Goal: Task Accomplishment & Management: Manage account settings

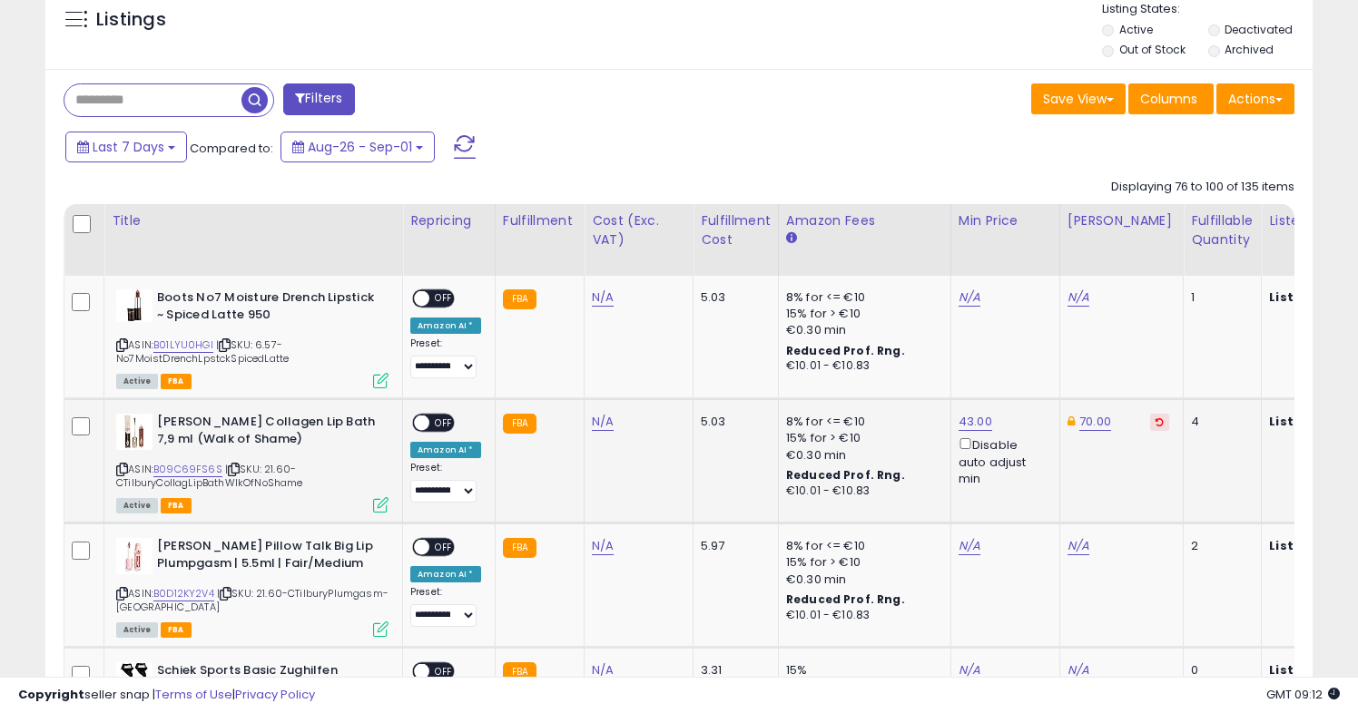
scroll to position [790, 0]
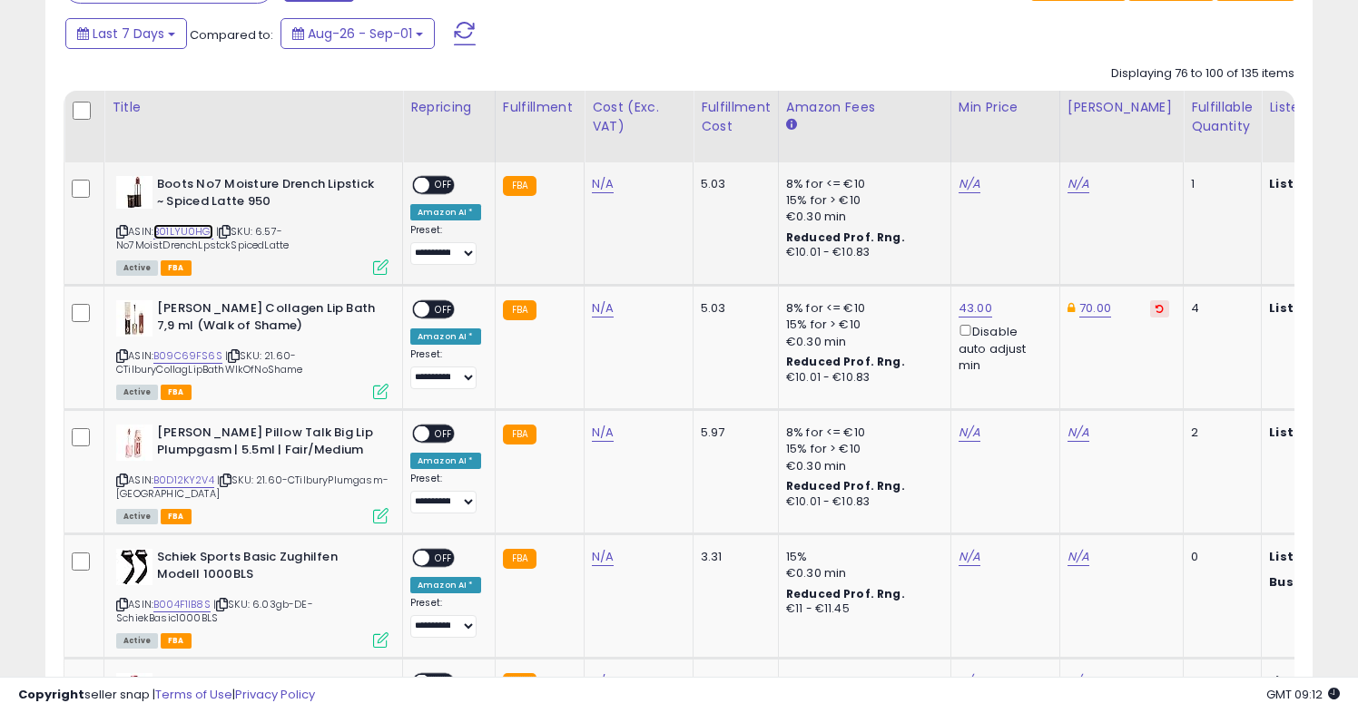
click at [189, 229] on link "B01LYU0HGI" at bounding box center [183, 231] width 60 height 15
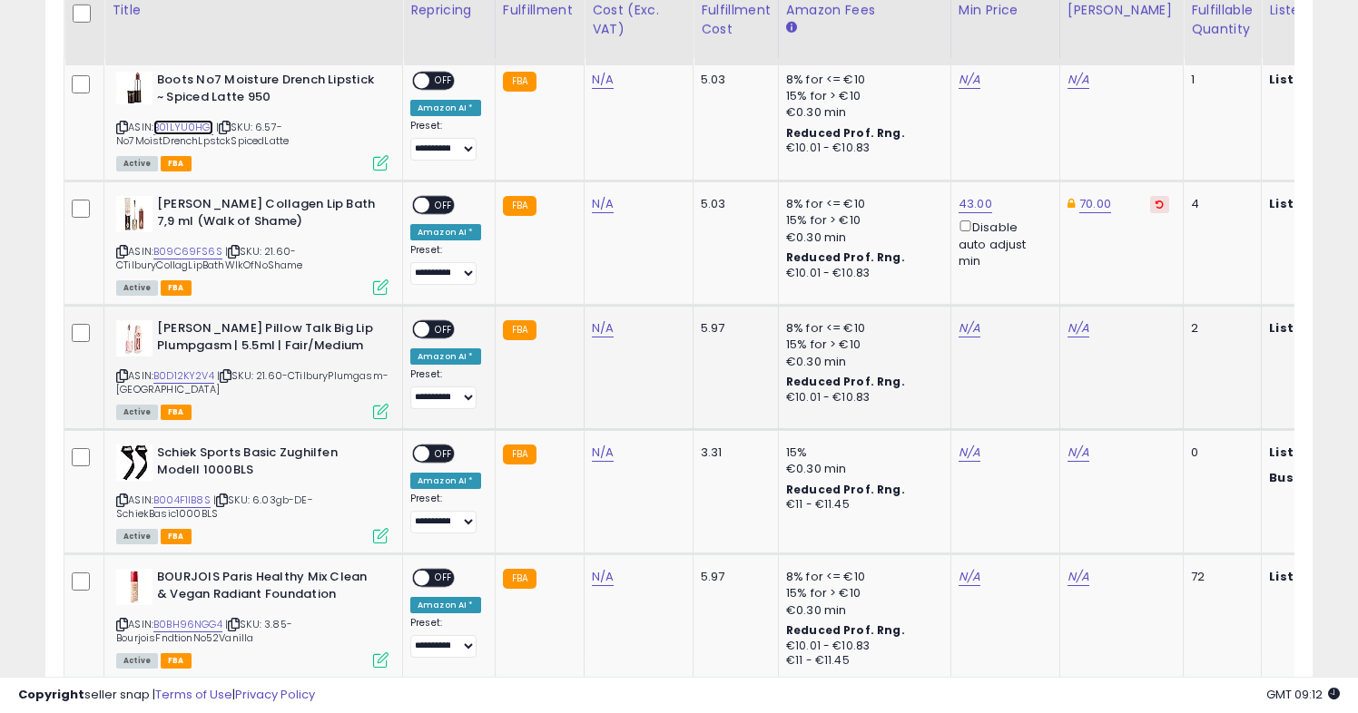
scroll to position [909, 0]
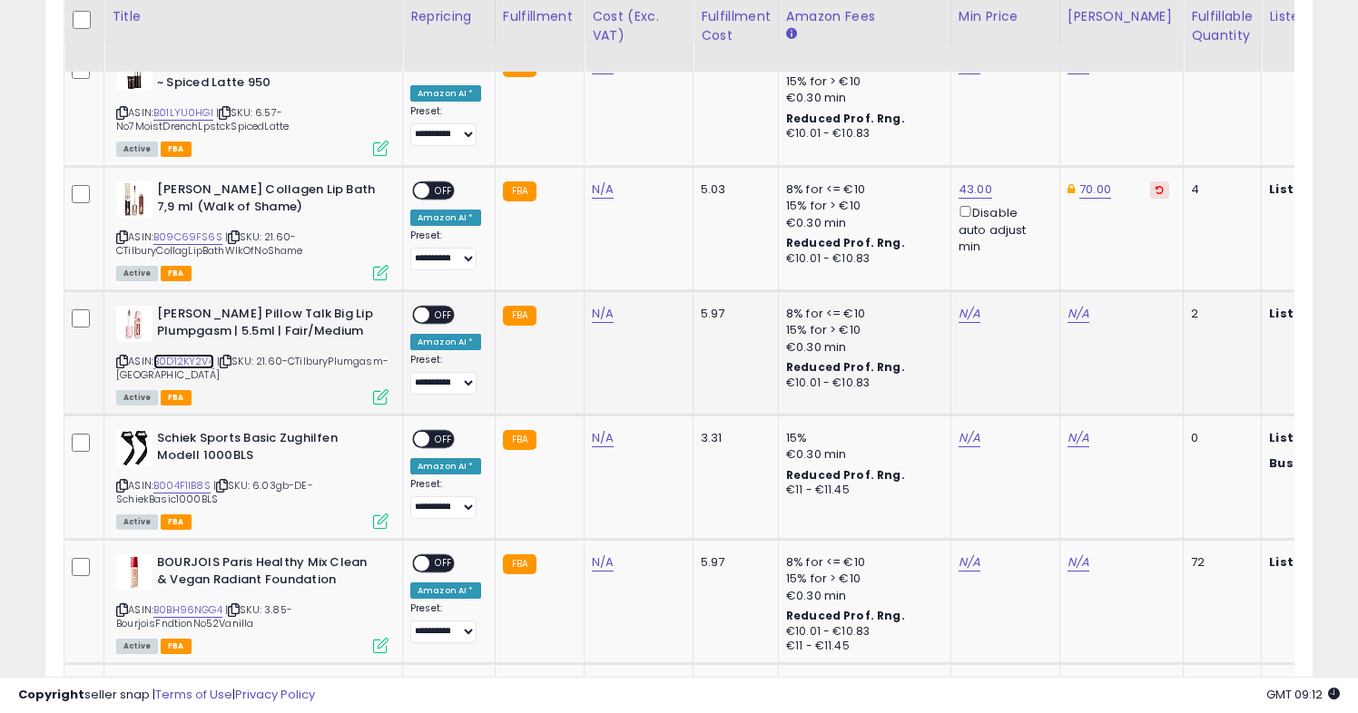
click at [192, 363] on link "B0D12KY2V4" at bounding box center [183, 361] width 61 height 15
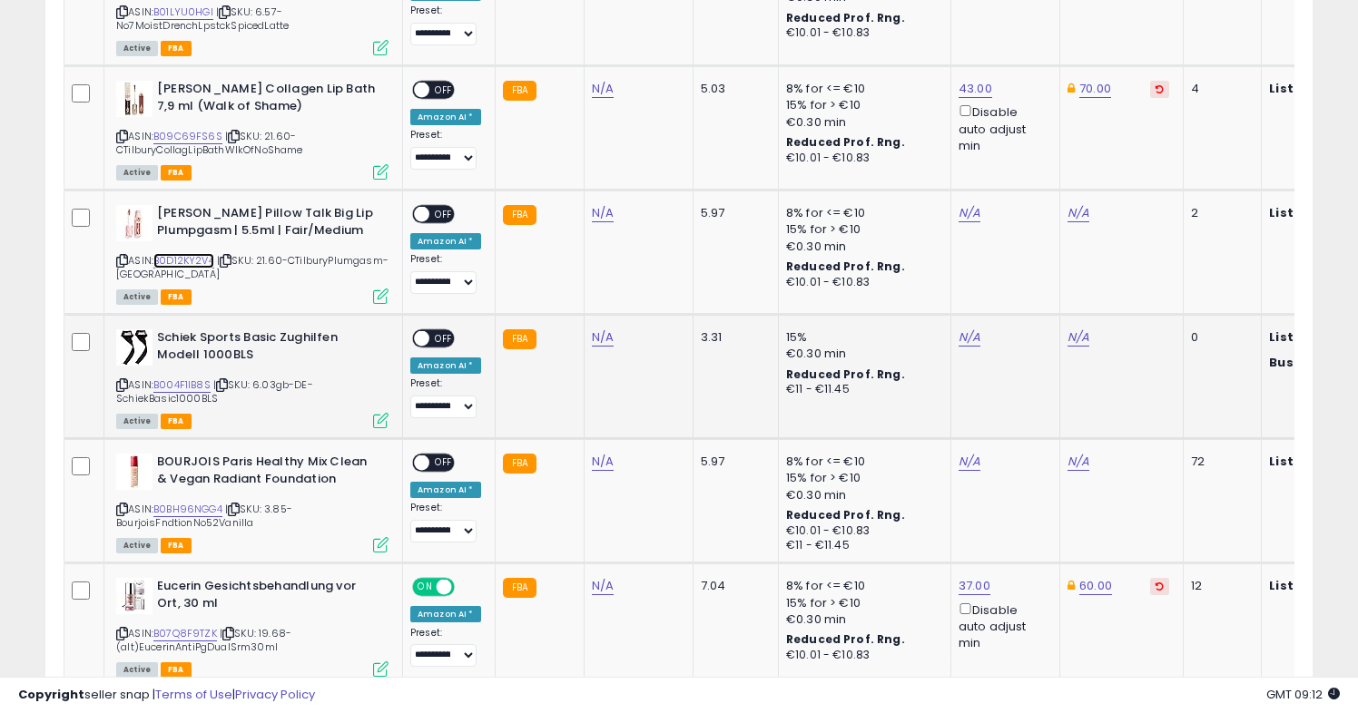
scroll to position [1026, 0]
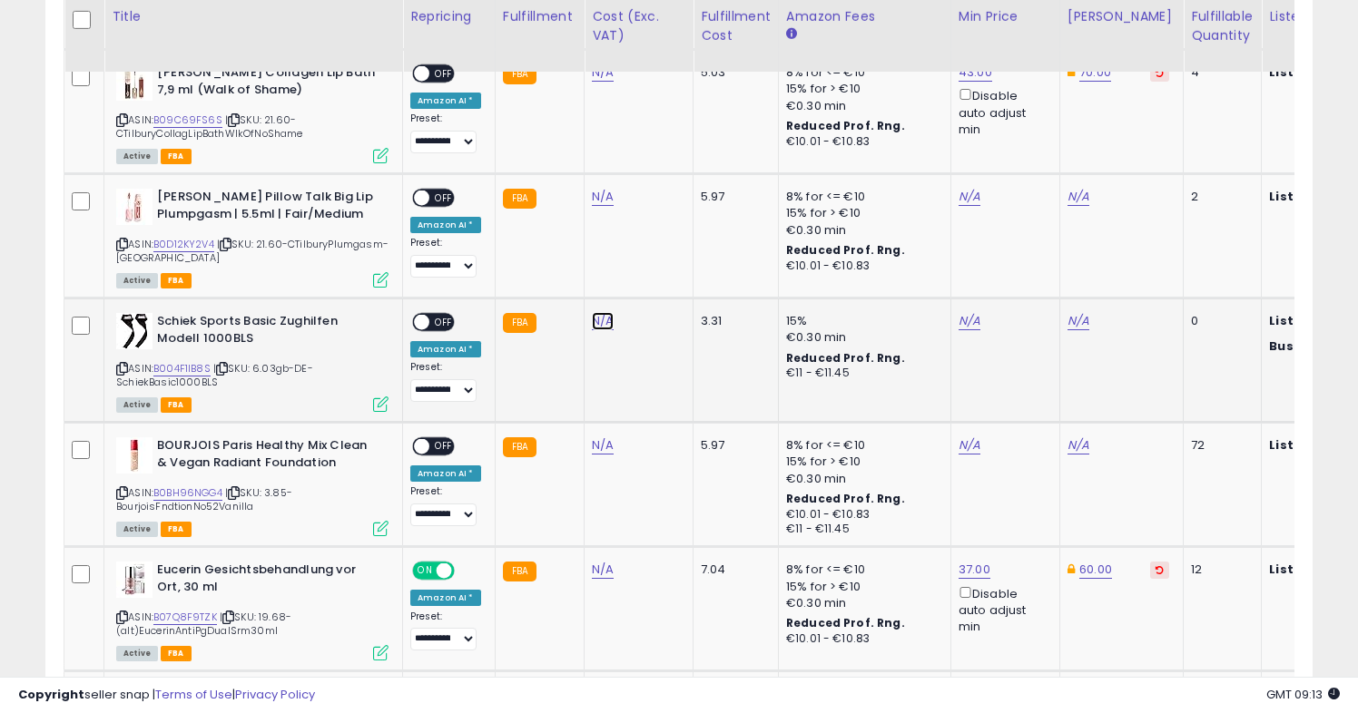
click at [596, 329] on link "N/A" at bounding box center [603, 321] width 22 height 18
type input "****"
click at [661, 273] on icon "submit" at bounding box center [655, 275] width 11 height 11
click at [425, 324] on span at bounding box center [421, 322] width 15 height 15
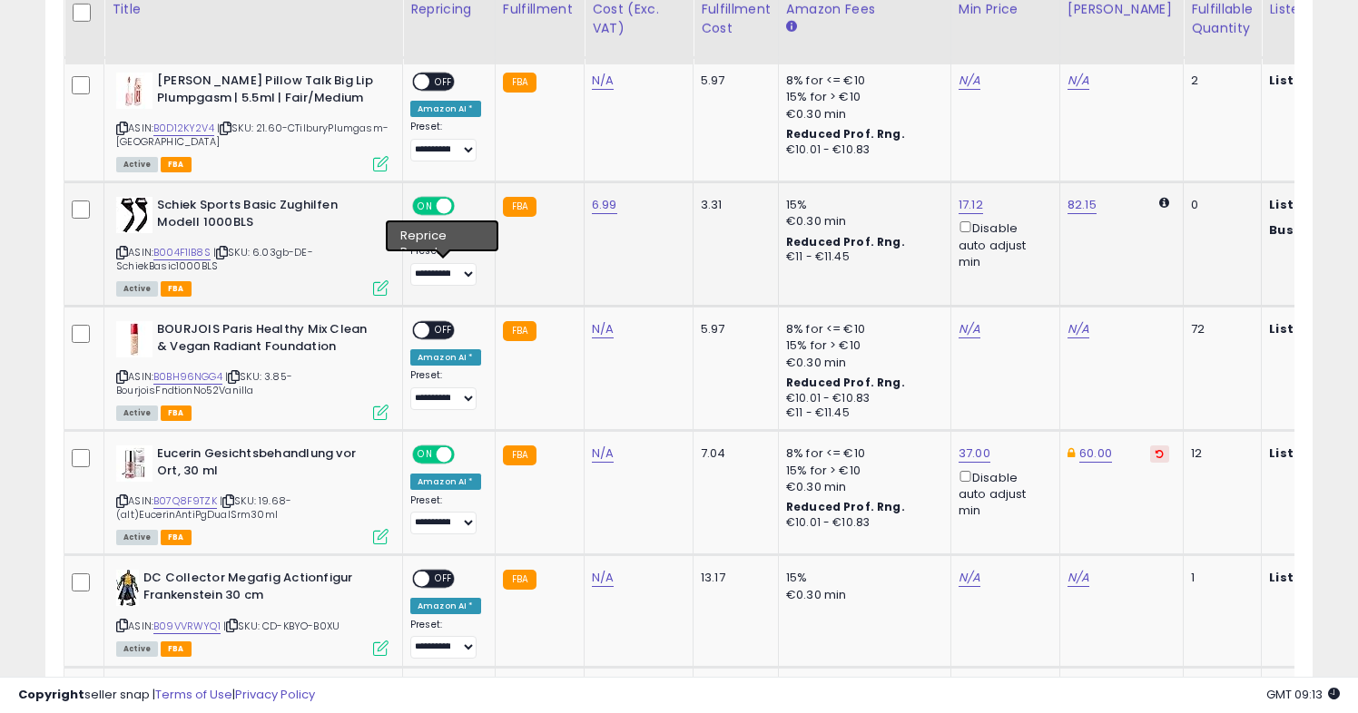
scroll to position [1154, 0]
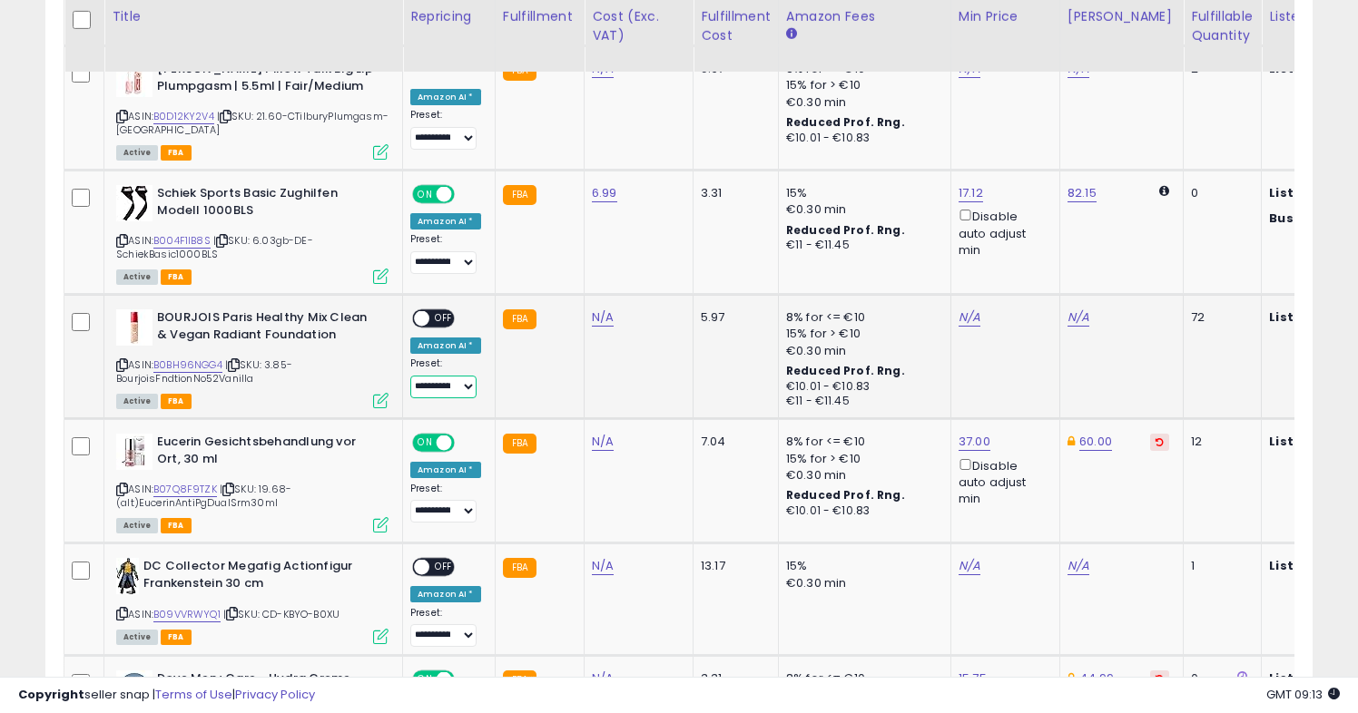
click at [421, 383] on select "**********" at bounding box center [443, 387] width 66 height 23
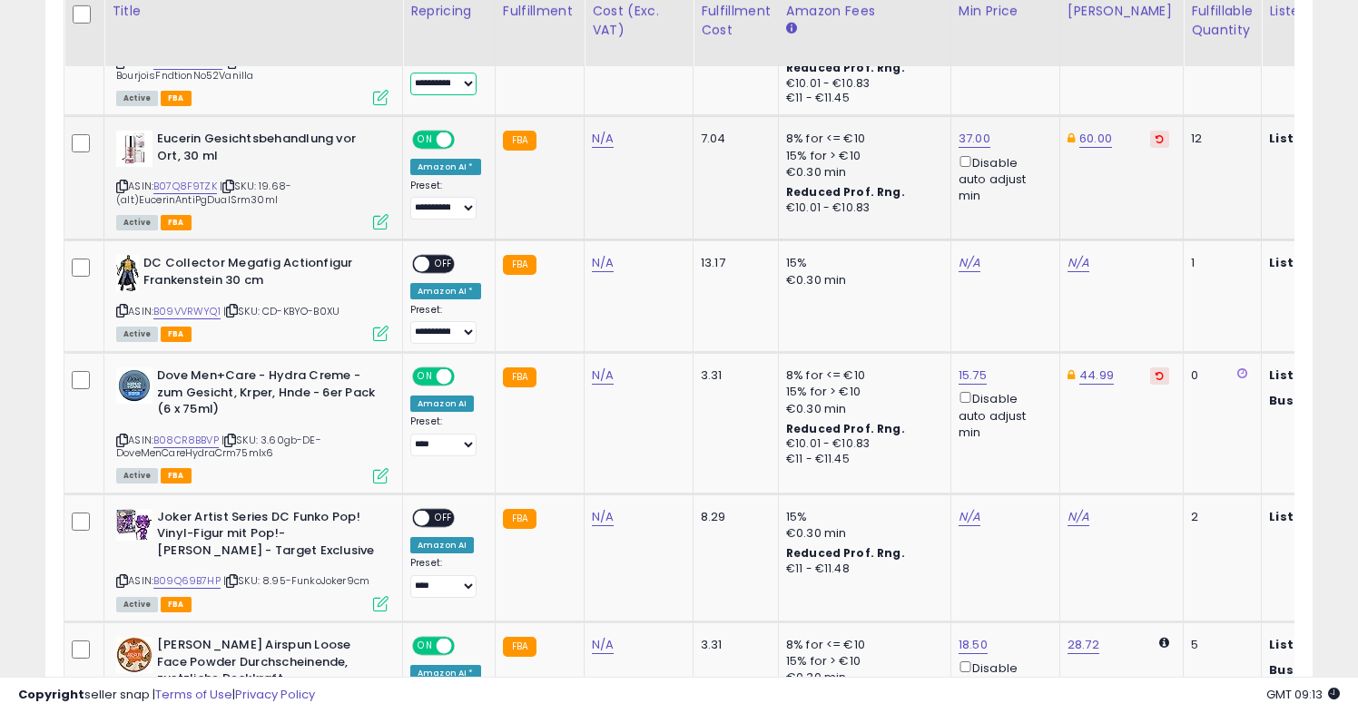
scroll to position [1459, 0]
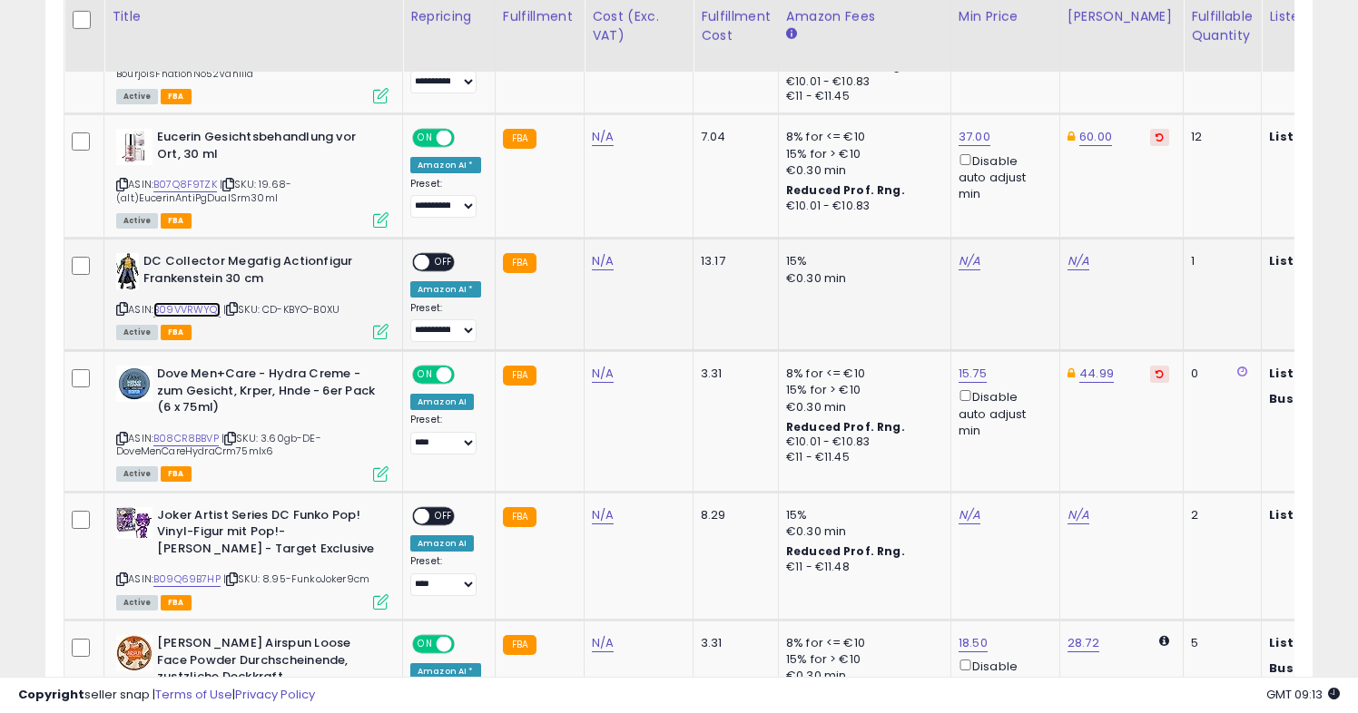
click at [177, 309] on link "B09VVRWYQ1" at bounding box center [186, 309] width 67 height 15
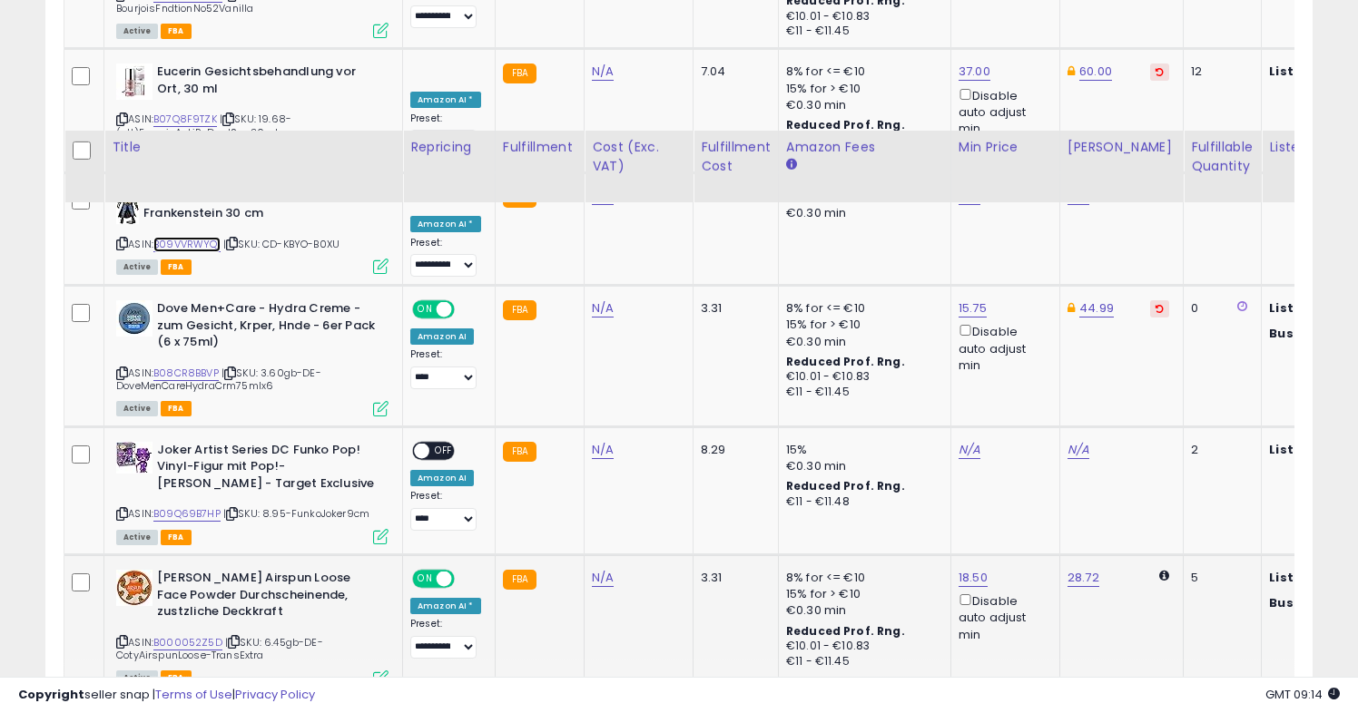
scroll to position [1496, 0]
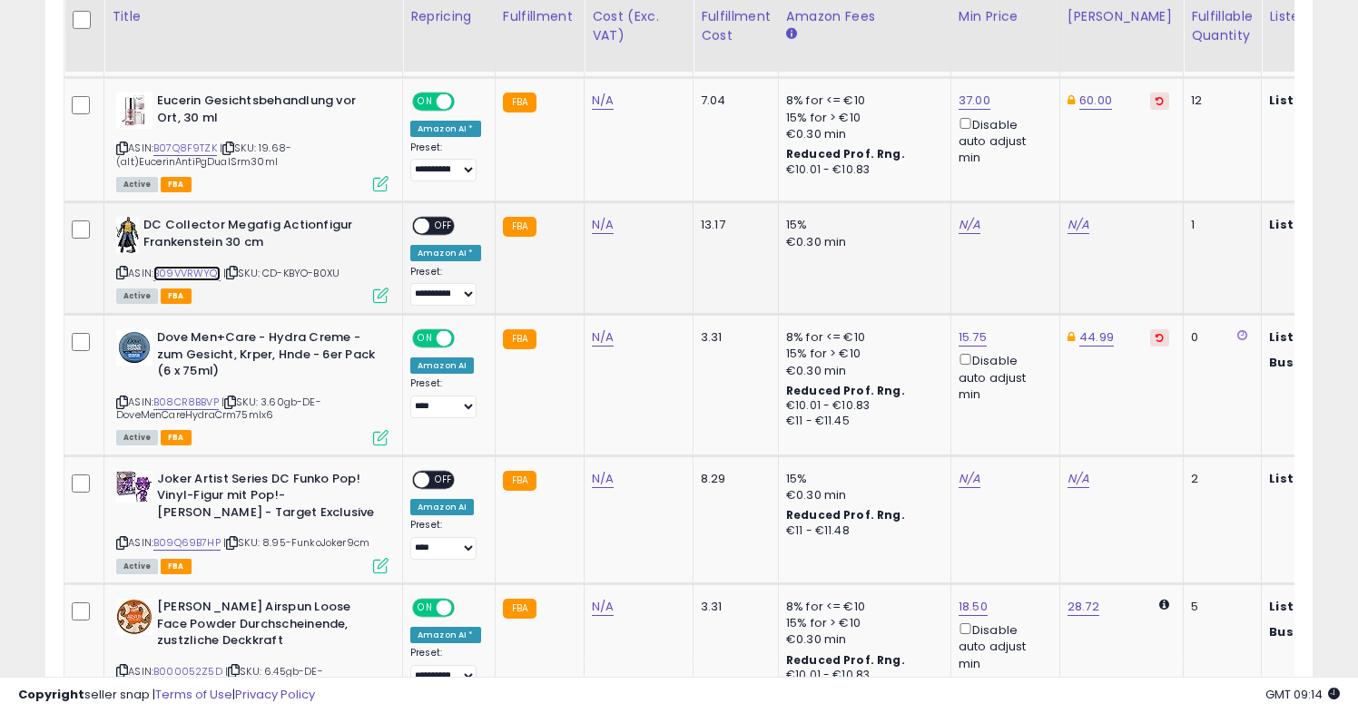
click at [202, 272] on link "B09VVRWYQ1" at bounding box center [186, 273] width 67 height 15
click at [201, 539] on link "B09Q69B7HP" at bounding box center [186, 542] width 67 height 15
